Goal: Find contact information: Find contact information

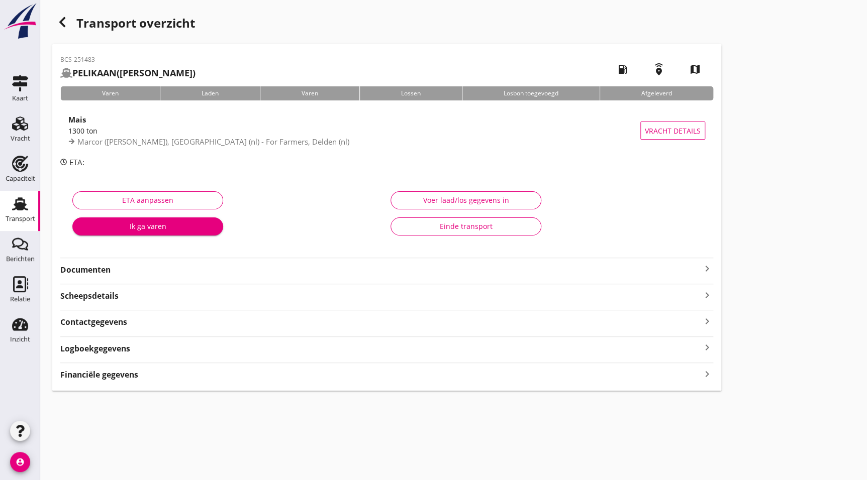
click at [76, 274] on strong "Documenten" at bounding box center [380, 270] width 641 height 12
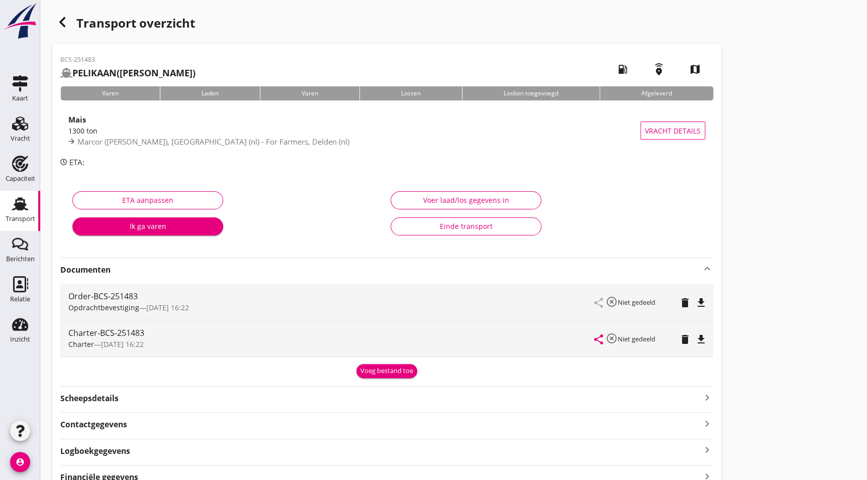
click at [701, 337] on icon "file_download" at bounding box center [701, 340] width 12 height 12
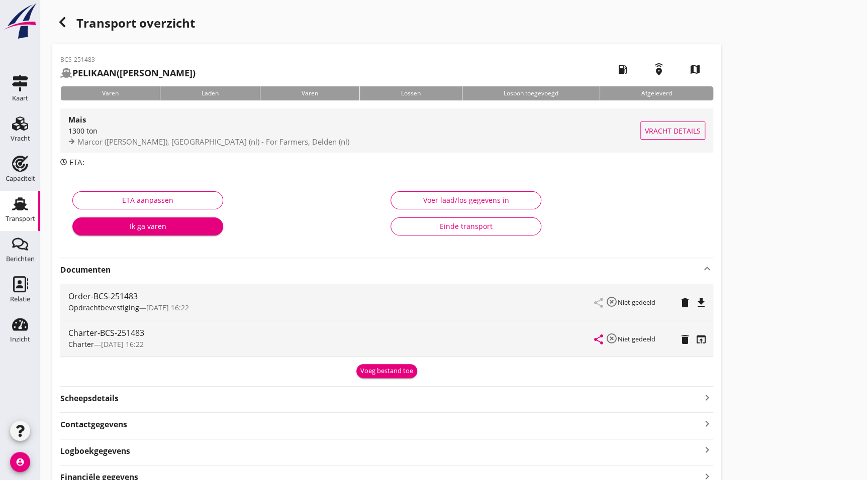
click at [117, 126] on div "Mais 1300 ton Marcor ([PERSON_NAME]), [GEOGRAPHIC_DATA] (nl) - For Farmers, Del…" at bounding box center [354, 131] width 572 height 44
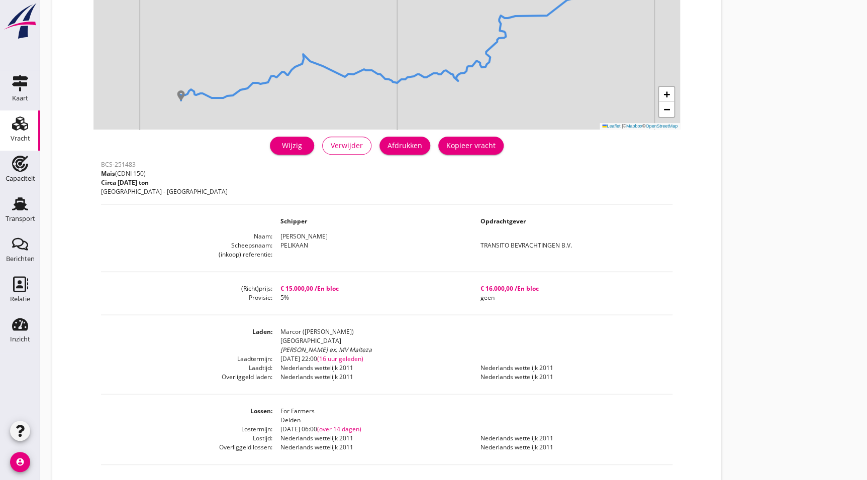
scroll to position [104, 0]
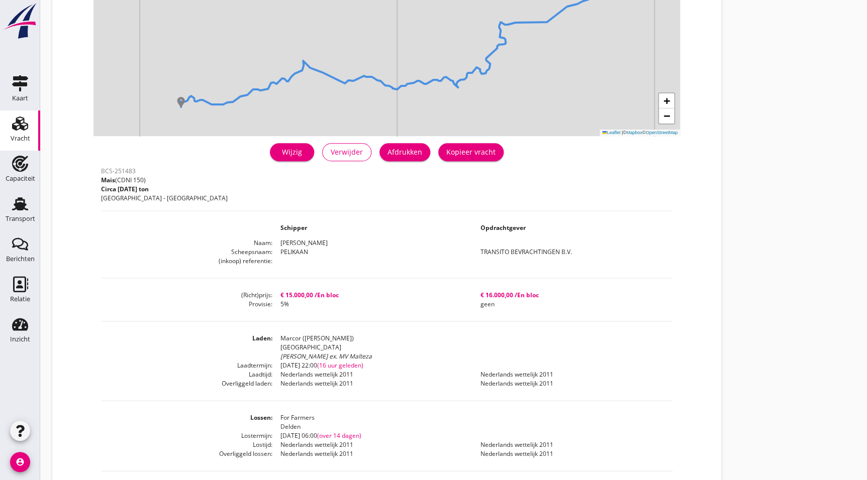
click at [209, 303] on dt "Provisie" at bounding box center [186, 304] width 171 height 9
click at [339, 367] on span "(16 uur geleden)" at bounding box center [340, 365] width 46 height 9
click at [397, 366] on dd "[DATE] 22:00 (16 uur geleden)" at bounding box center [472, 365] width 400 height 9
click at [403, 373] on dd "Nederlands wettelijk 2011" at bounding box center [372, 374] width 200 height 9
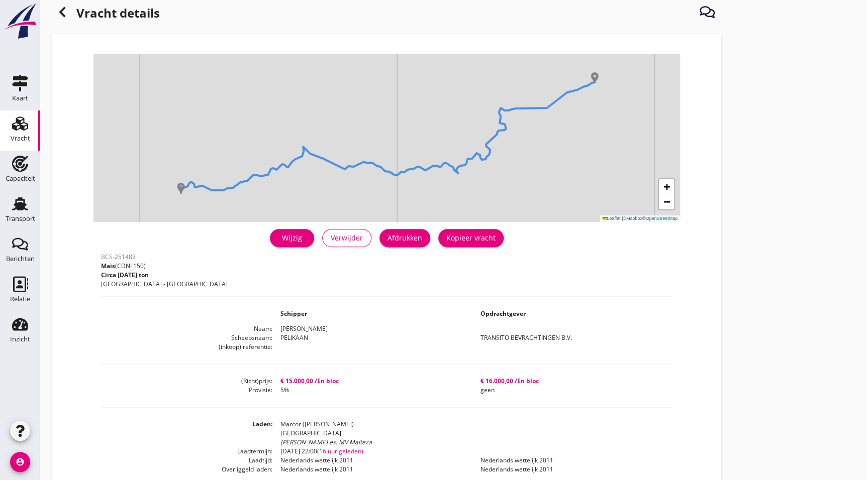
scroll to position [26, 0]
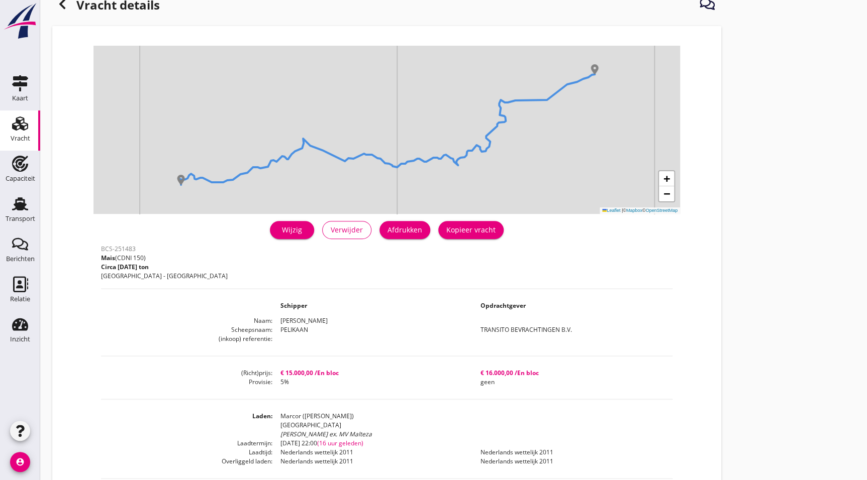
click at [399, 392] on div "BCS-251483 Mais (CDNI 150) Circa [DATE] ton [GEOGRAPHIC_DATA] - Delden Schipper…" at bounding box center [386, 451] width 571 height 419
click at [67, 3] on icon at bounding box center [62, 4] width 12 height 12
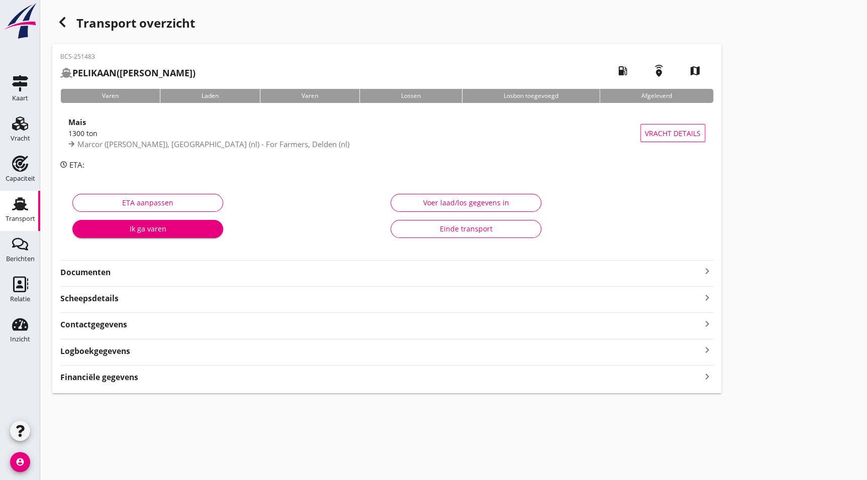
click at [62, 20] on use "button" at bounding box center [62, 22] width 6 height 10
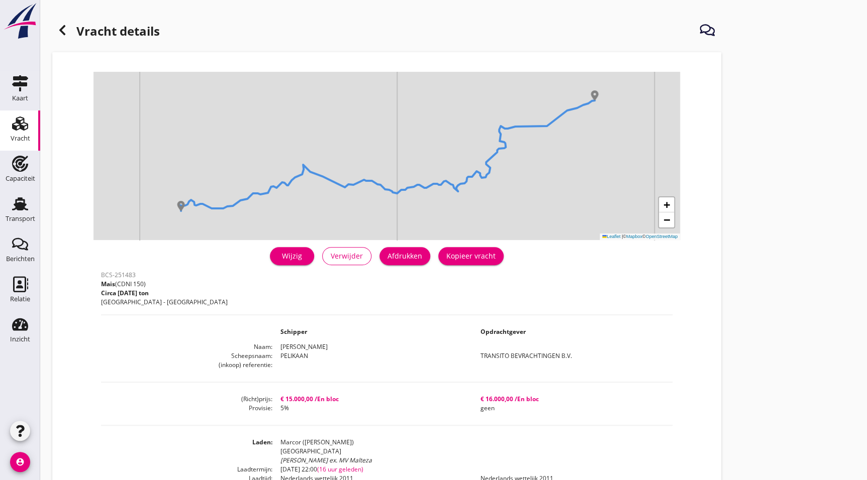
click at [61, 30] on use at bounding box center [62, 30] width 6 height 10
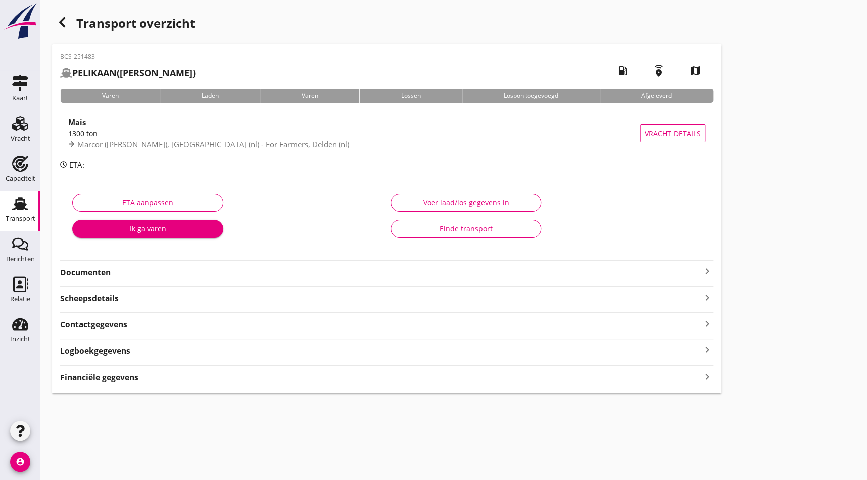
click at [65, 30] on div "button" at bounding box center [62, 22] width 20 height 20
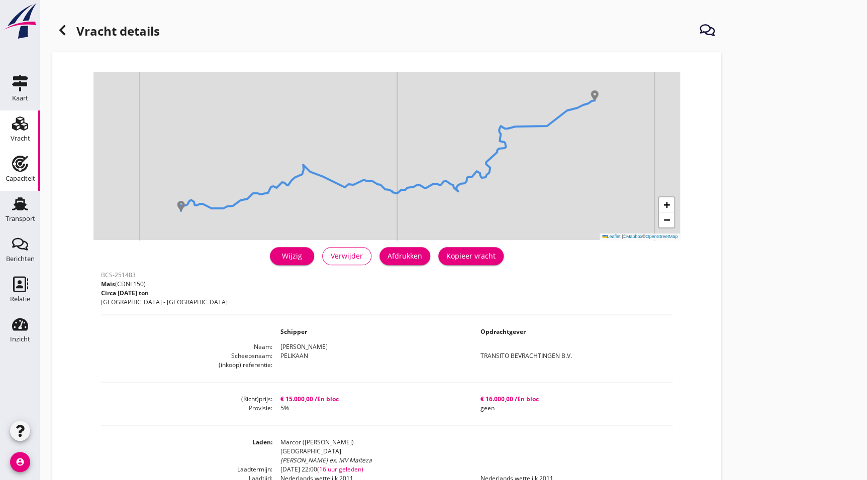
click at [0, 152] on html "close Berichten Berichten Relatie Relatie Inzicht Inzicht person Mijn profiel V…" at bounding box center [433, 356] width 867 height 712
click at [22, 136] on div "Vracht" at bounding box center [21, 138] width 20 height 7
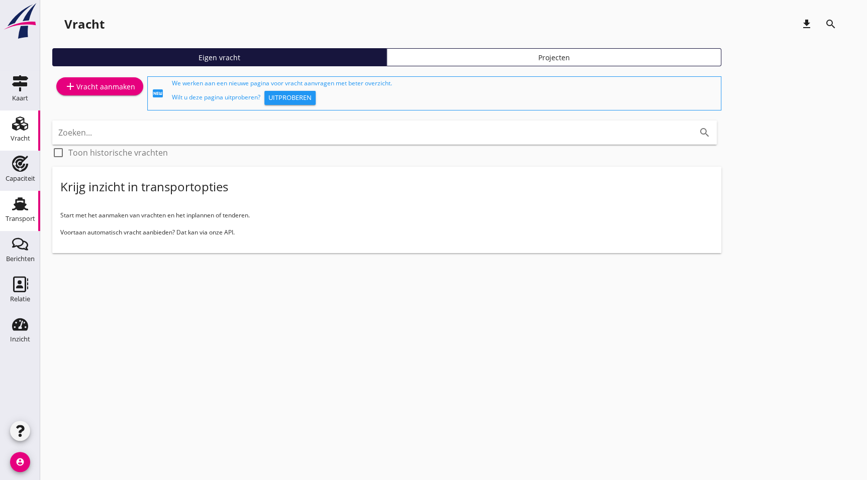
click at [31, 207] on div "Transport" at bounding box center [20, 204] width 24 height 16
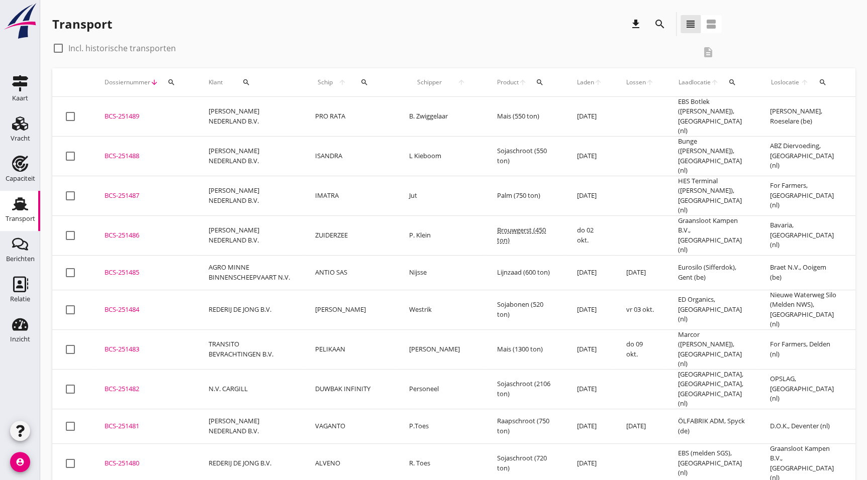
click at [148, 305] on div "BCS-251484" at bounding box center [145, 310] width 80 height 10
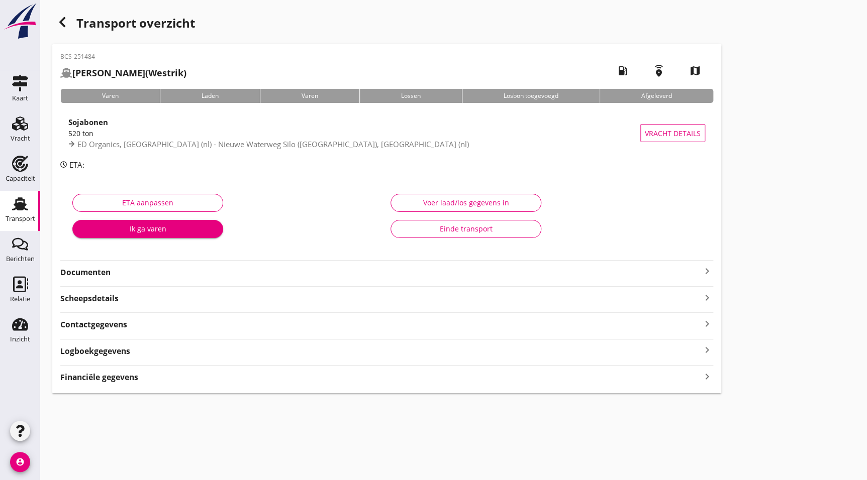
click at [137, 267] on strong "Documenten" at bounding box center [380, 273] width 641 height 12
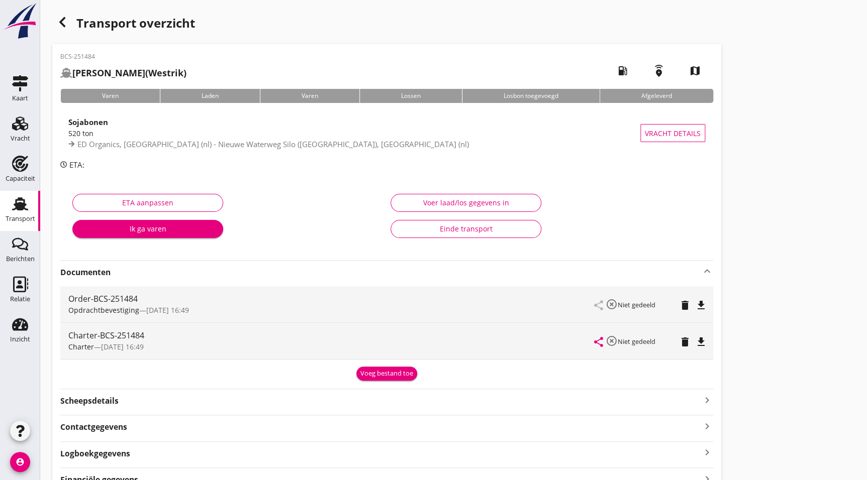
click at [704, 336] on icon "file_download" at bounding box center [701, 342] width 12 height 12
click at [63, 27] on icon "button" at bounding box center [62, 22] width 12 height 12
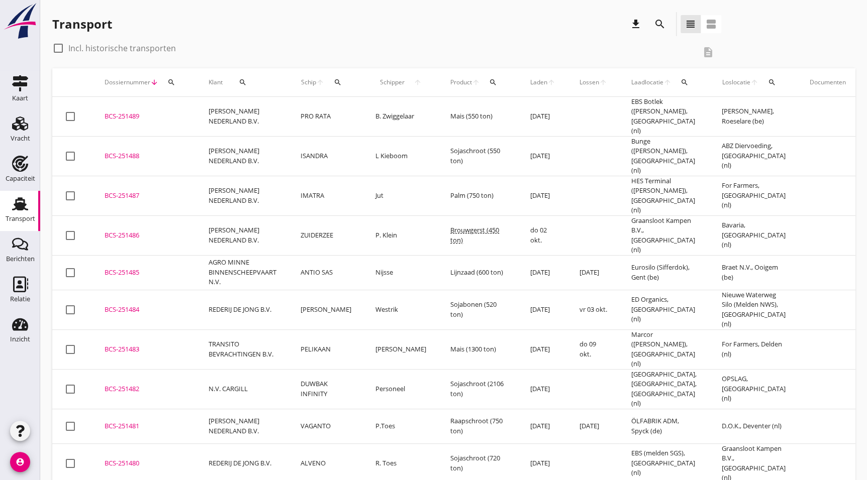
click at [145, 268] on div "BCS-251485" at bounding box center [145, 273] width 80 height 10
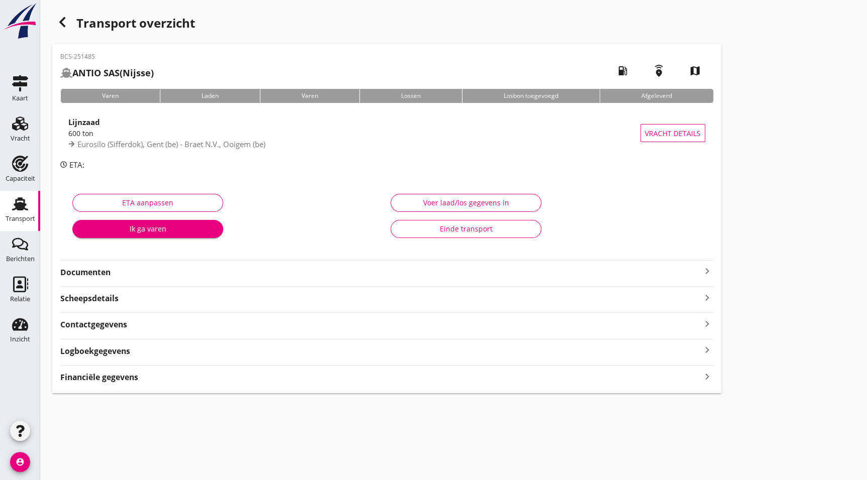
drag, startPoint x: 86, startPoint y: 270, endPoint x: 93, endPoint y: 276, distance: 9.3
click at [86, 270] on strong "Documenten" at bounding box center [380, 273] width 641 height 12
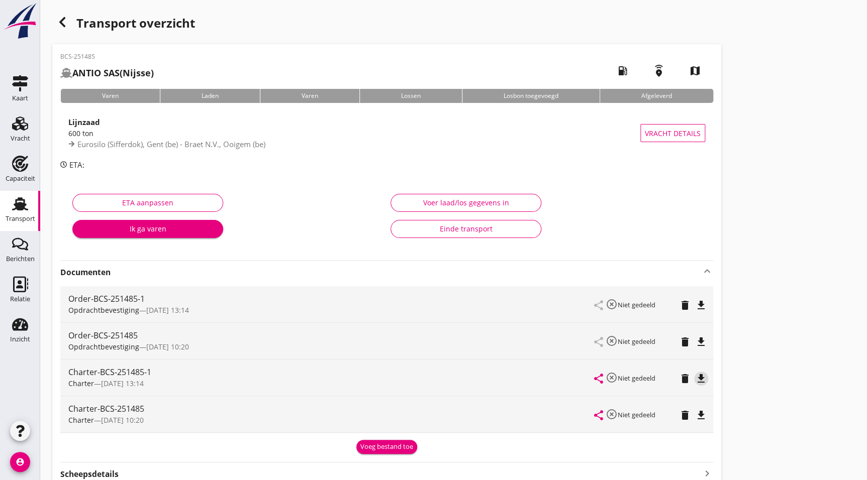
drag, startPoint x: 697, startPoint y: 377, endPoint x: 705, endPoint y: 375, distance: 8.2
click at [697, 377] on icon "file_download" at bounding box center [701, 379] width 12 height 12
drag, startPoint x: 65, startPoint y: 21, endPoint x: 0, endPoint y: 110, distance: 110.4
click at [65, 21] on icon "button" at bounding box center [62, 22] width 12 height 12
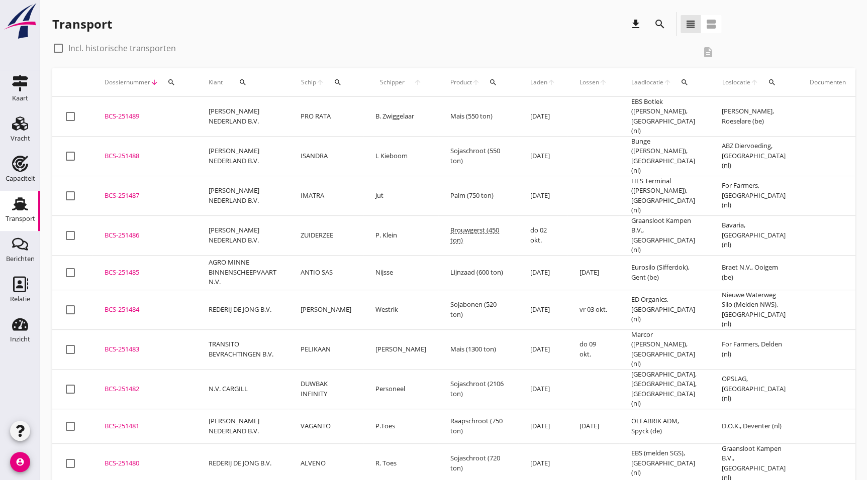
click at [140, 231] on div "BCS-251486" at bounding box center [145, 236] width 80 height 10
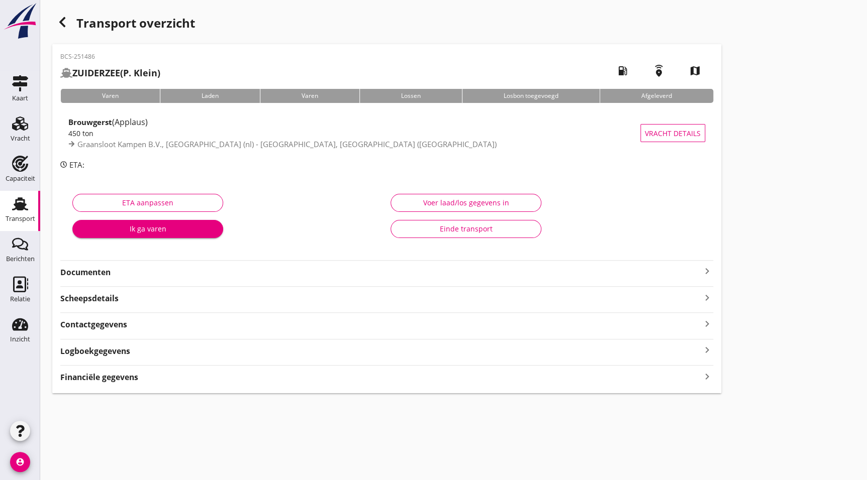
click at [163, 268] on strong "Documenten" at bounding box center [380, 273] width 641 height 12
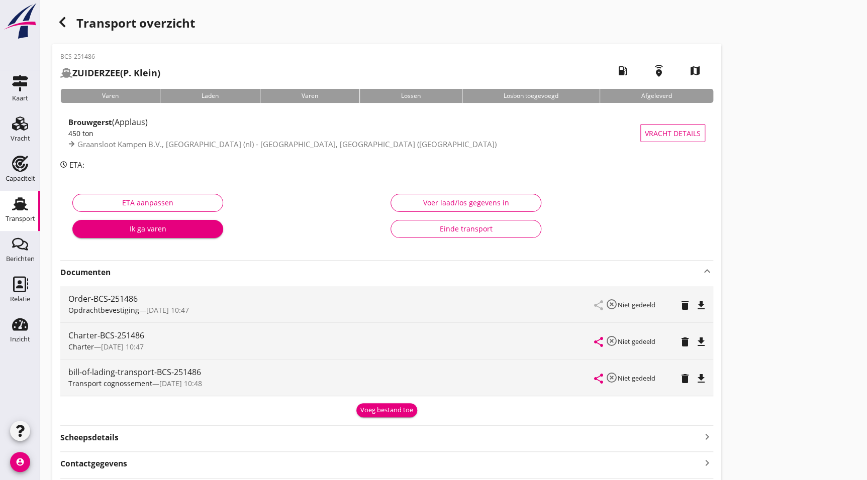
click at [702, 339] on icon "file_download" at bounding box center [701, 342] width 12 height 12
click at [71, 26] on div "button" at bounding box center [62, 22] width 20 height 20
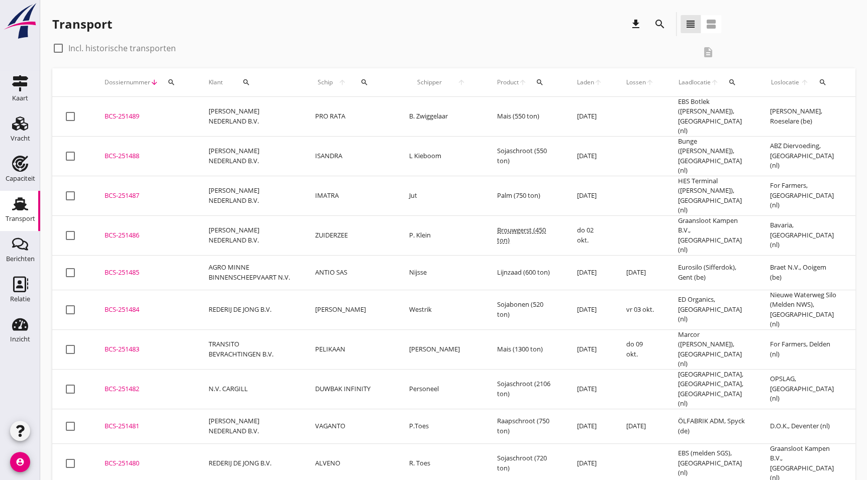
click at [136, 191] on div "BCS-251487" at bounding box center [145, 196] width 80 height 10
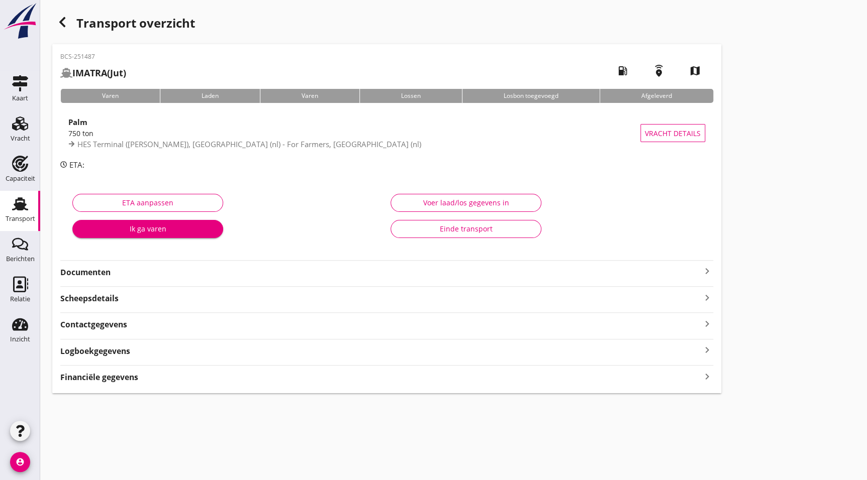
click at [129, 275] on strong "Documenten" at bounding box center [380, 273] width 641 height 12
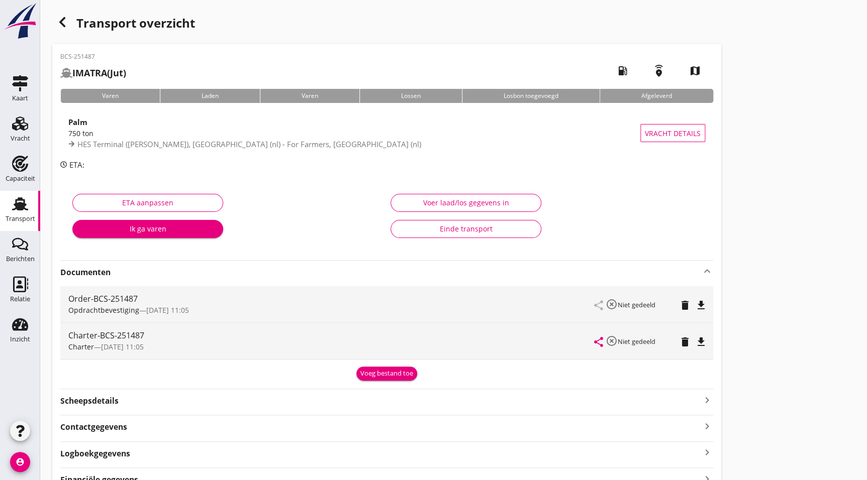
click at [698, 337] on icon "file_download" at bounding box center [701, 342] width 12 height 12
click at [71, 19] on div "button" at bounding box center [62, 22] width 20 height 20
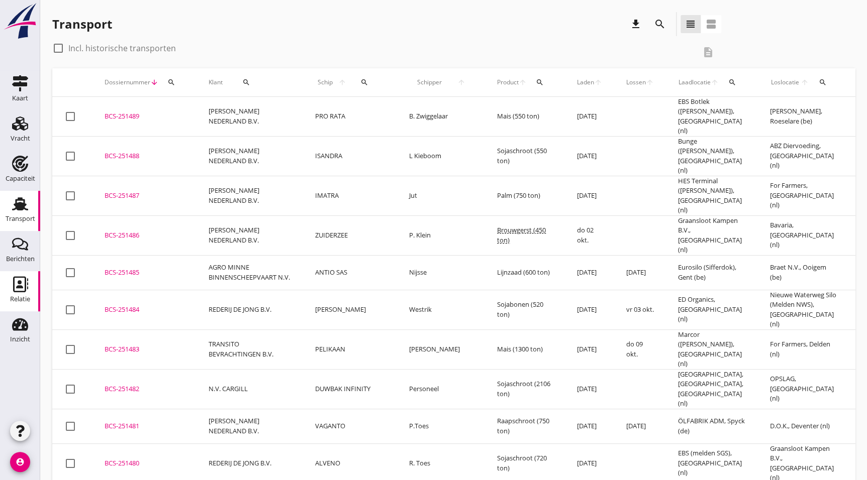
click at [25, 280] on use at bounding box center [20, 284] width 15 height 16
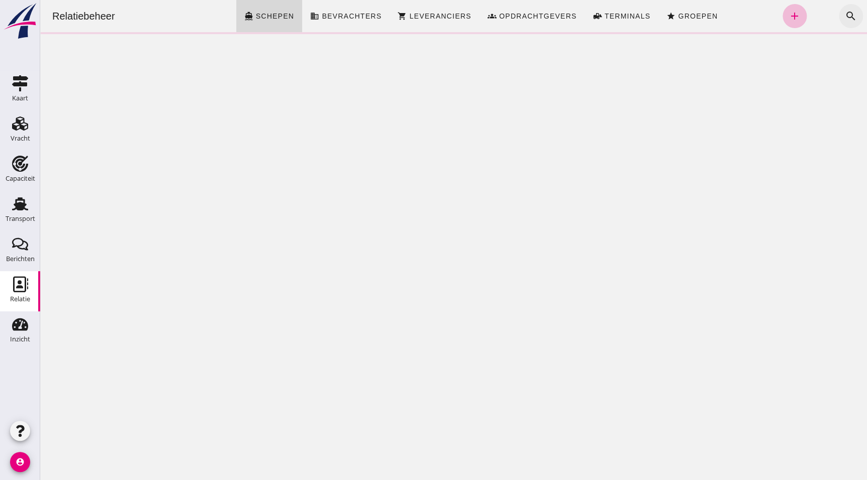
click at [845, 15] on icon "search" at bounding box center [851, 16] width 12 height 12
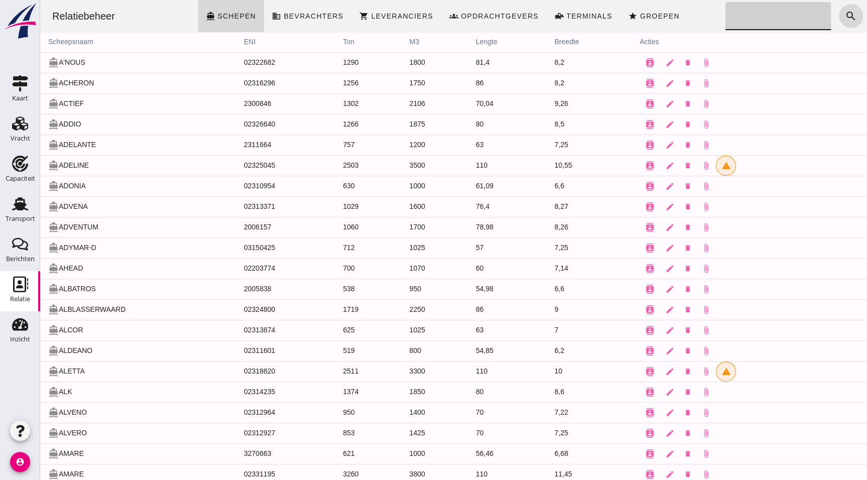
click at [748, 12] on input "Zoeken..." at bounding box center [775, 16] width 100 height 28
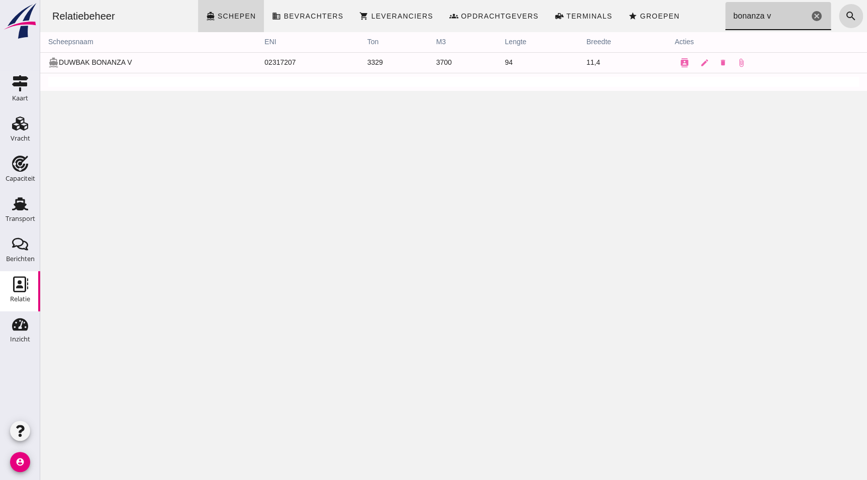
type input "bonanza v"
click at [111, 63] on td "directions_boat DUWBAK BONANZA V" at bounding box center [148, 62] width 216 height 21
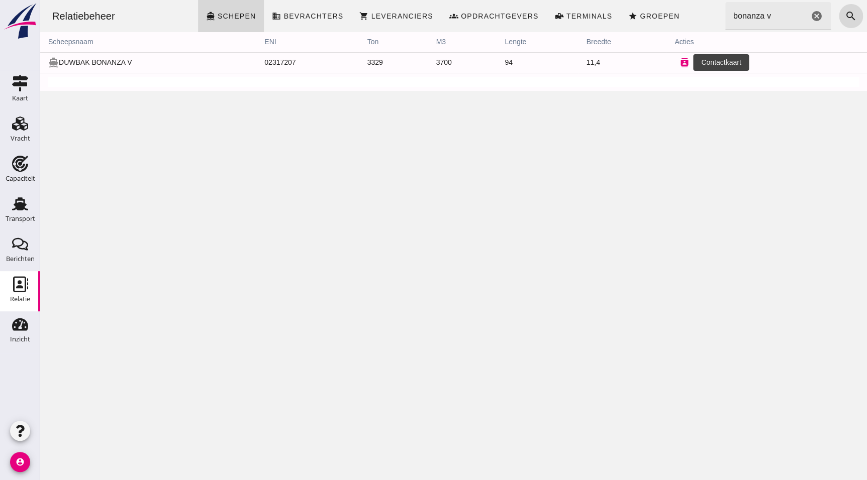
click at [684, 61] on button "contacts" at bounding box center [685, 63] width 20 height 20
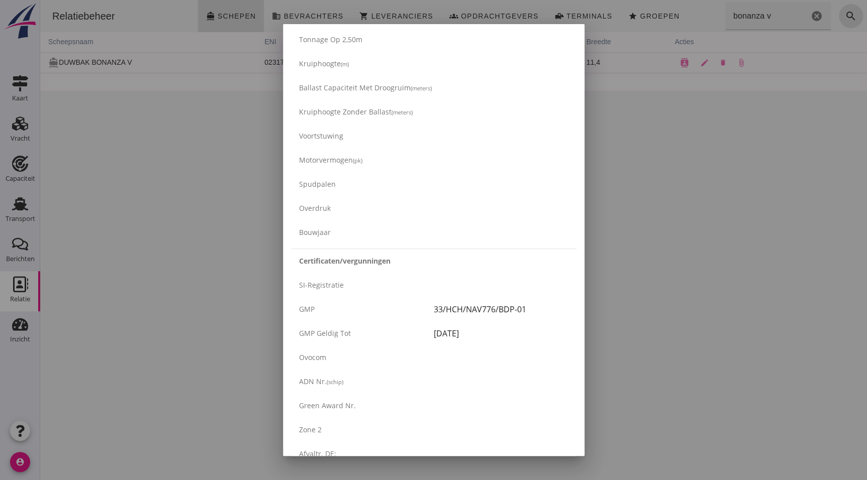
scroll to position [1384, 0]
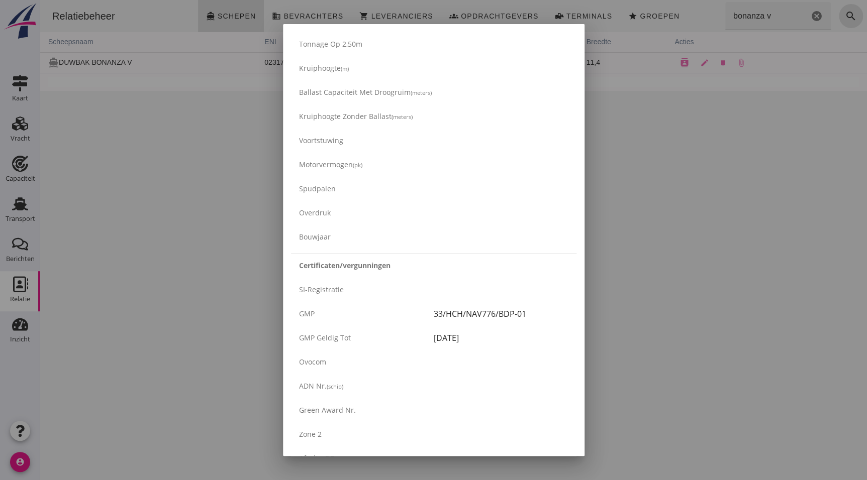
drag, startPoint x: 521, startPoint y: 313, endPoint x: 402, endPoint y: 313, distance: 118.6
click at [402, 313] on div "GMP 33/HCH/NAV776/BDP-01" at bounding box center [433, 314] width 285 height 24
copy div "33/HCH/NAV776/BDP-01"
click at [744, 281] on div at bounding box center [433, 240] width 867 height 480
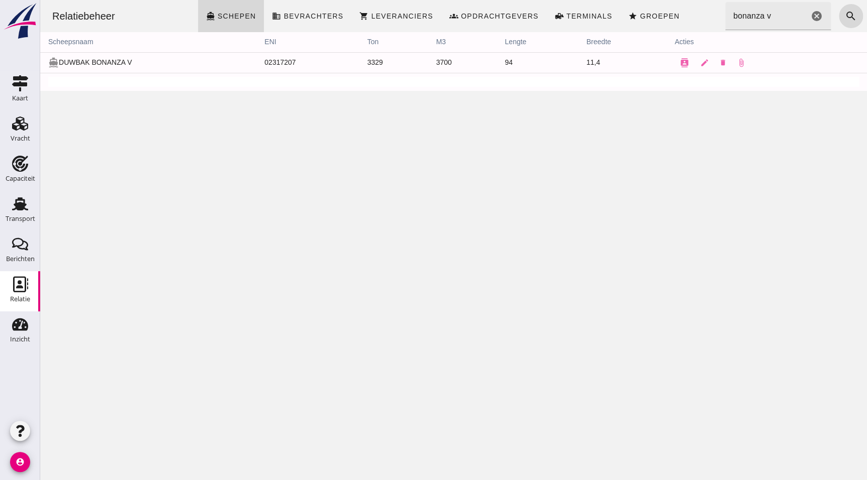
click at [217, 135] on div "Relatiebeheer directions_boat Schepen business Bevrachters shopping_cart Levera…" at bounding box center [453, 240] width 827 height 480
drag, startPoint x: 810, startPoint y: 15, endPoint x: 786, endPoint y: 22, distance: 25.1
click at [811, 15] on icon "cancel" at bounding box center [817, 16] width 12 height 12
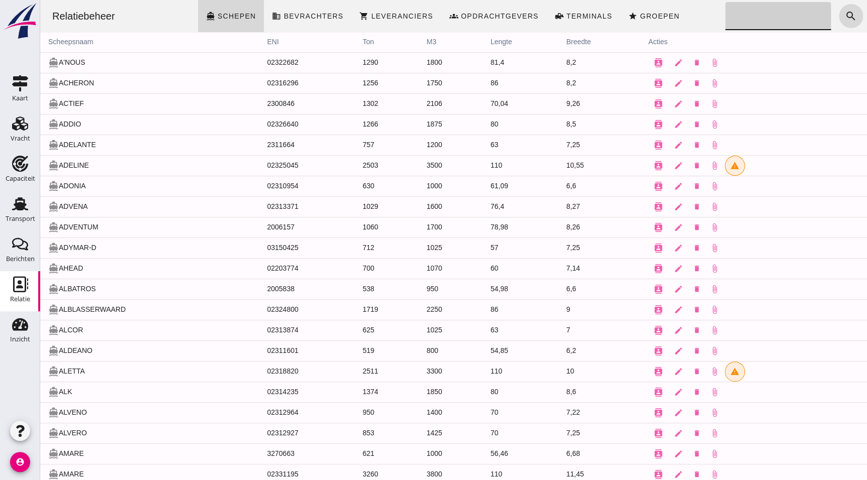
click at [741, 15] on input "Zoeken..." at bounding box center [775, 16] width 100 height 28
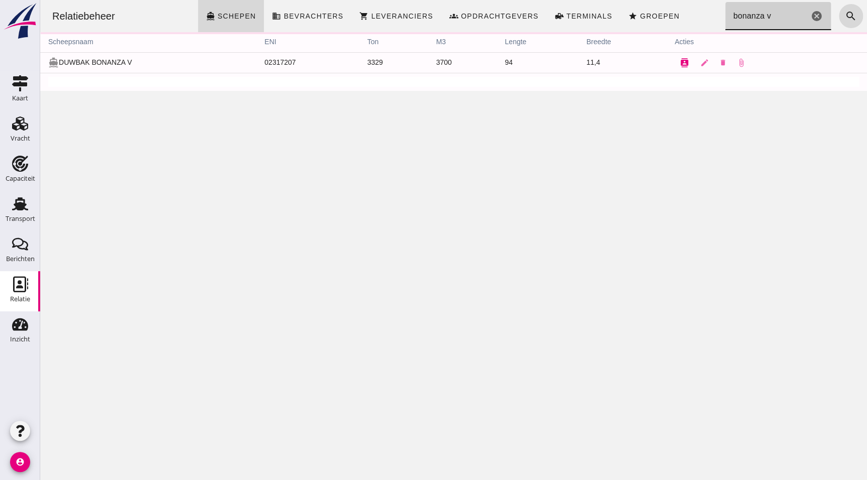
type input "bonanza v"
click at [681, 64] on icon "contacts" at bounding box center [684, 62] width 9 height 9
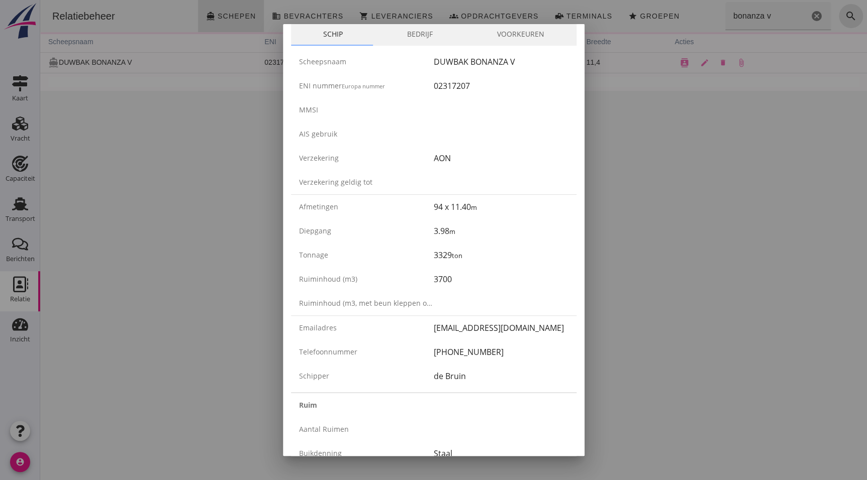
scroll to position [0, 0]
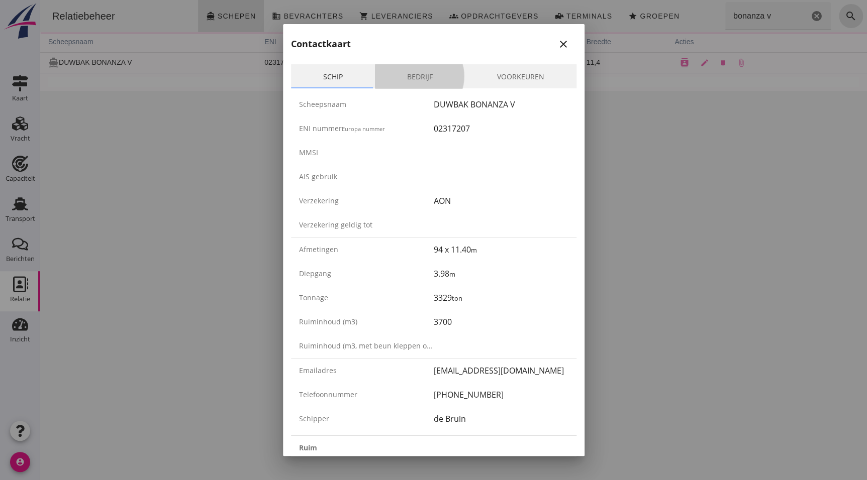
click at [407, 80] on link "Bedrijf" at bounding box center [420, 76] width 90 height 24
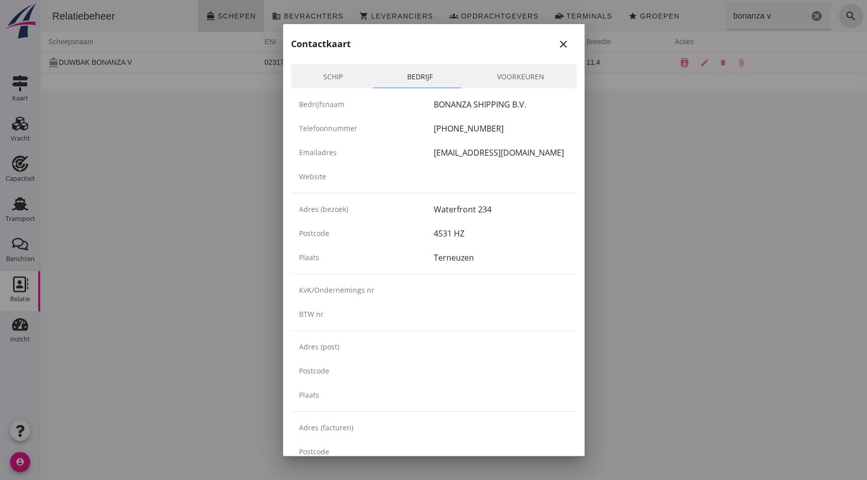
click at [508, 73] on link "Voorkeuren" at bounding box center [521, 76] width 112 height 24
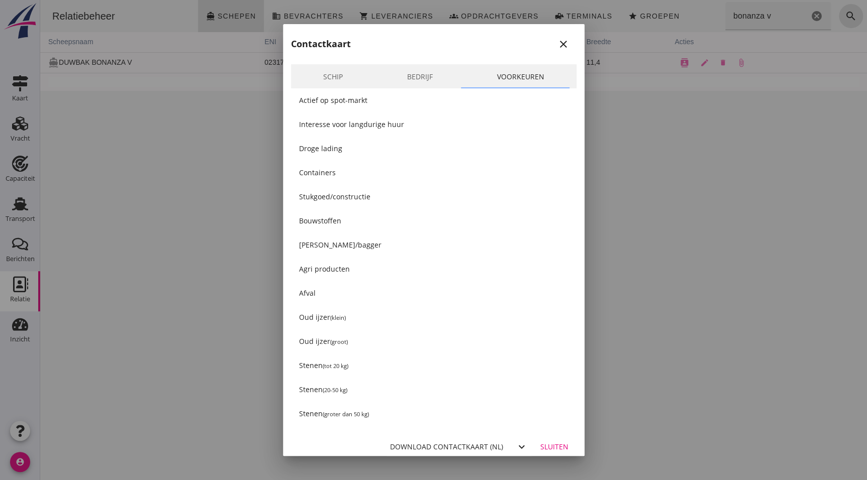
click at [304, 83] on link "Schip" at bounding box center [333, 76] width 84 height 24
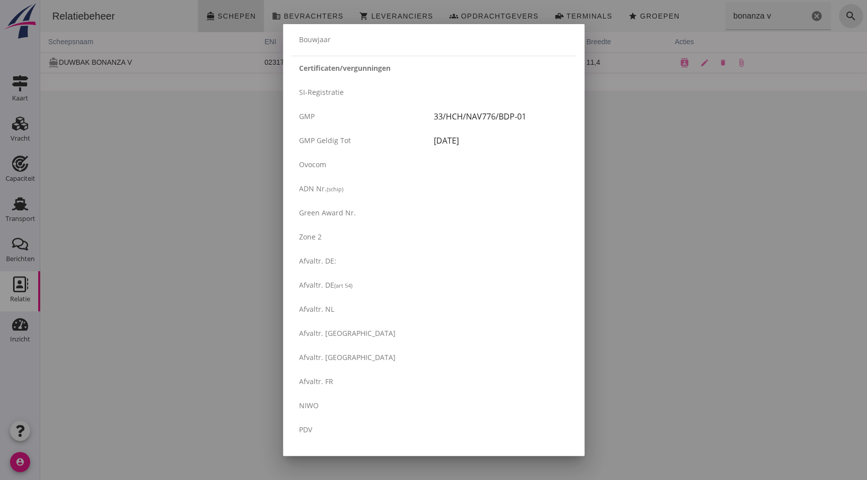
scroll to position [1608, 0]
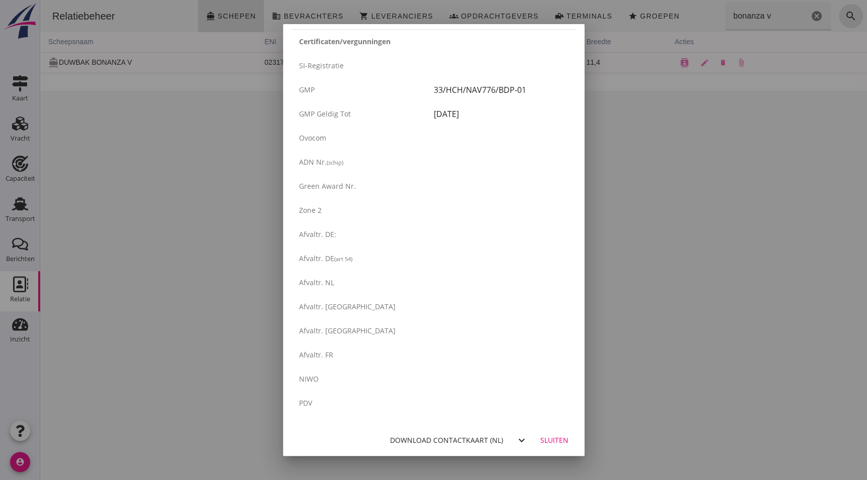
click at [545, 440] on div "Sluiten" at bounding box center [554, 440] width 28 height 11
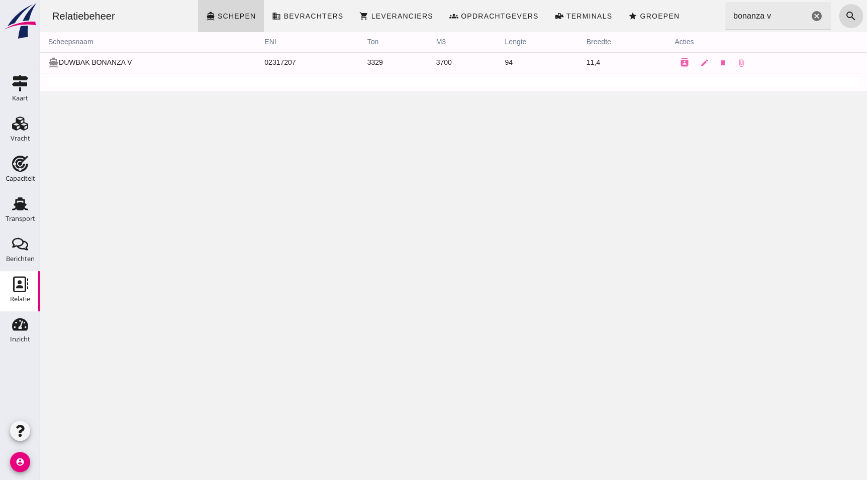
scroll to position [0, 0]
